Goal: Task Accomplishment & Management: Manage account settings

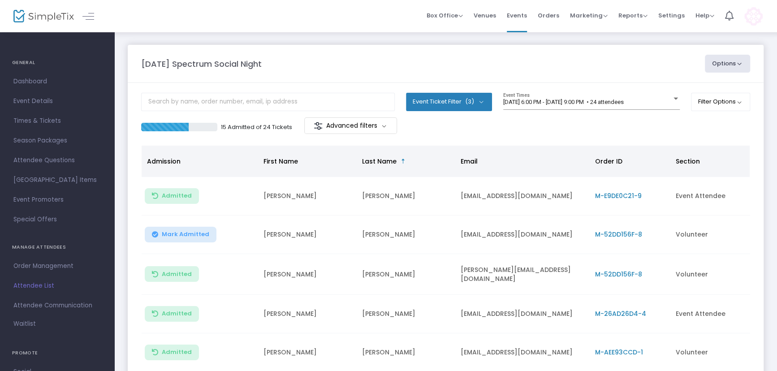
click at [759, 13] on img at bounding box center [753, 16] width 18 height 18
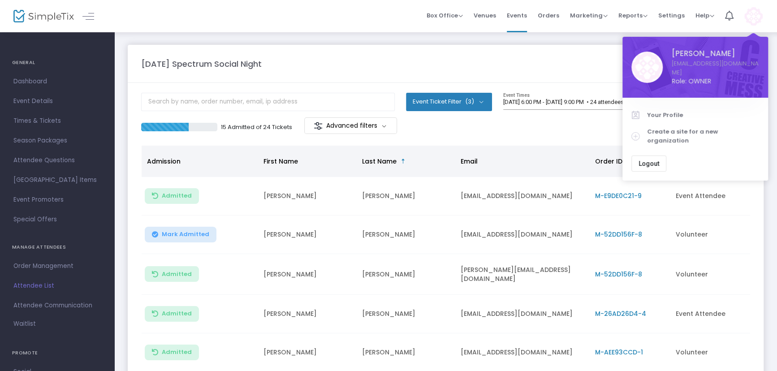
click at [648, 160] on span "Logout" at bounding box center [648, 163] width 21 height 7
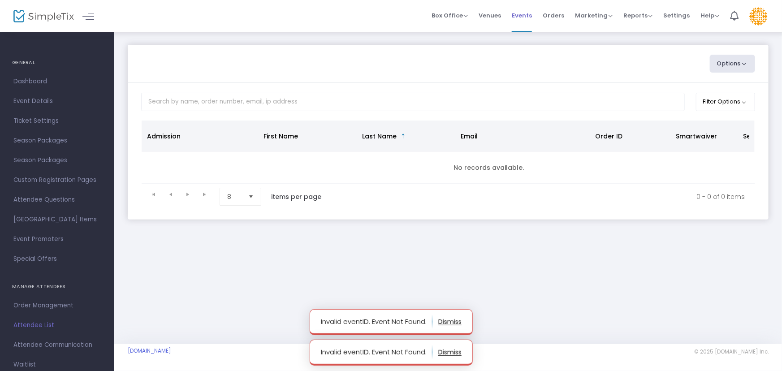
click at [517, 17] on span "Events" at bounding box center [522, 15] width 20 height 23
